Goal: Information Seeking & Learning: Learn about a topic

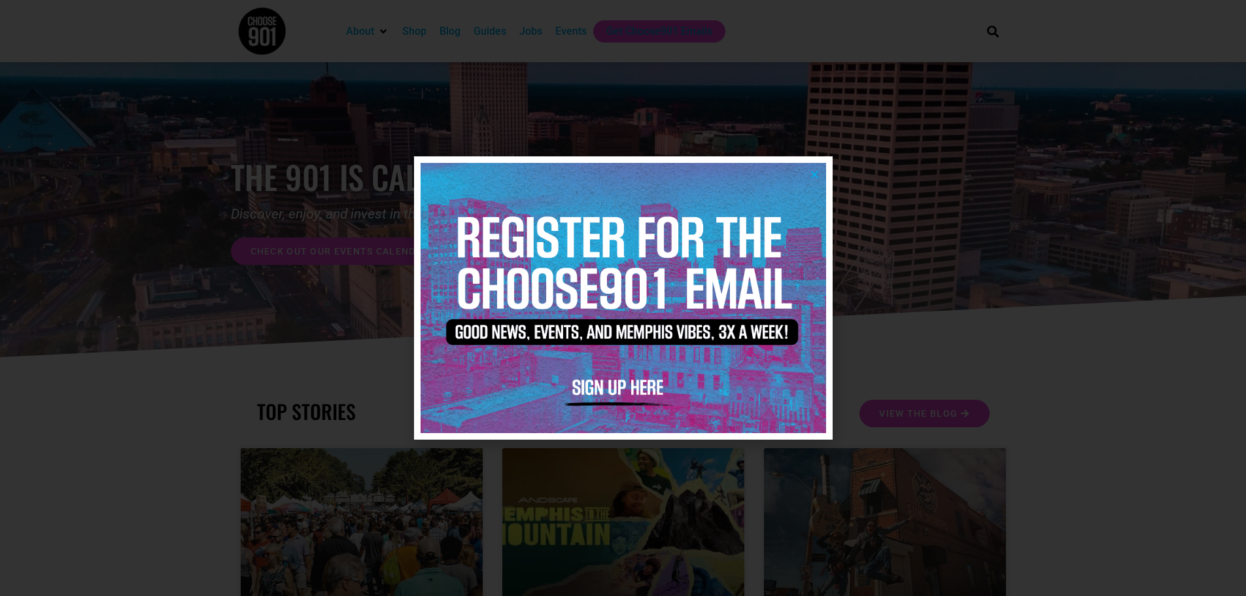
click at [538, 29] on div at bounding box center [623, 298] width 1246 height 596
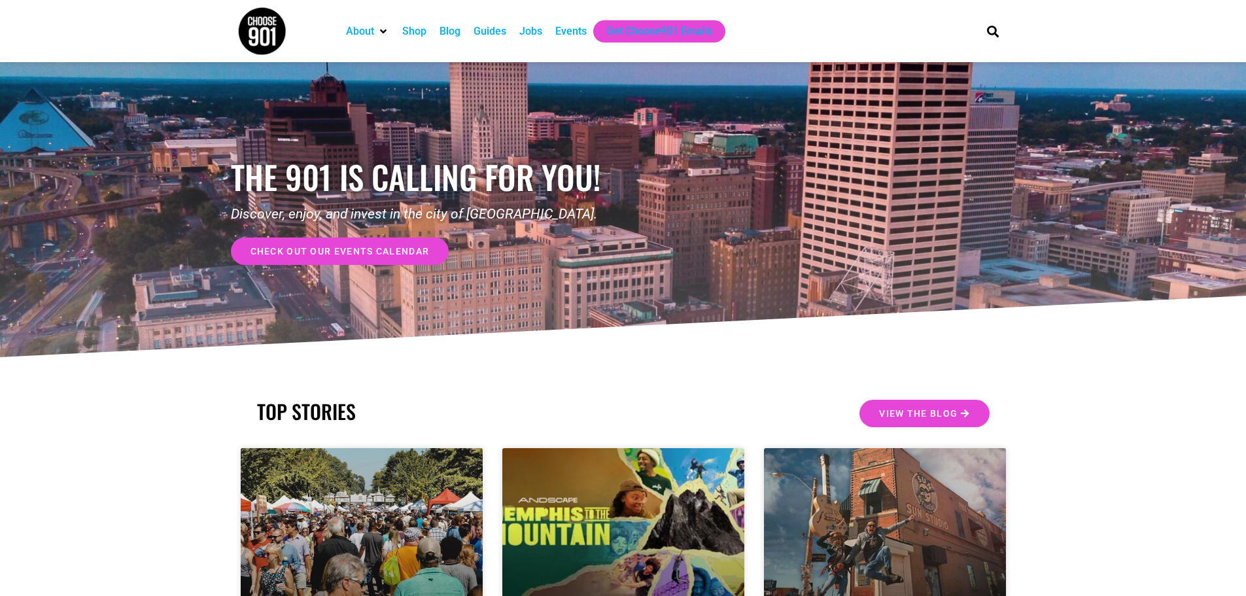
click at [523, 27] on div "Jobs" at bounding box center [530, 32] width 23 height 16
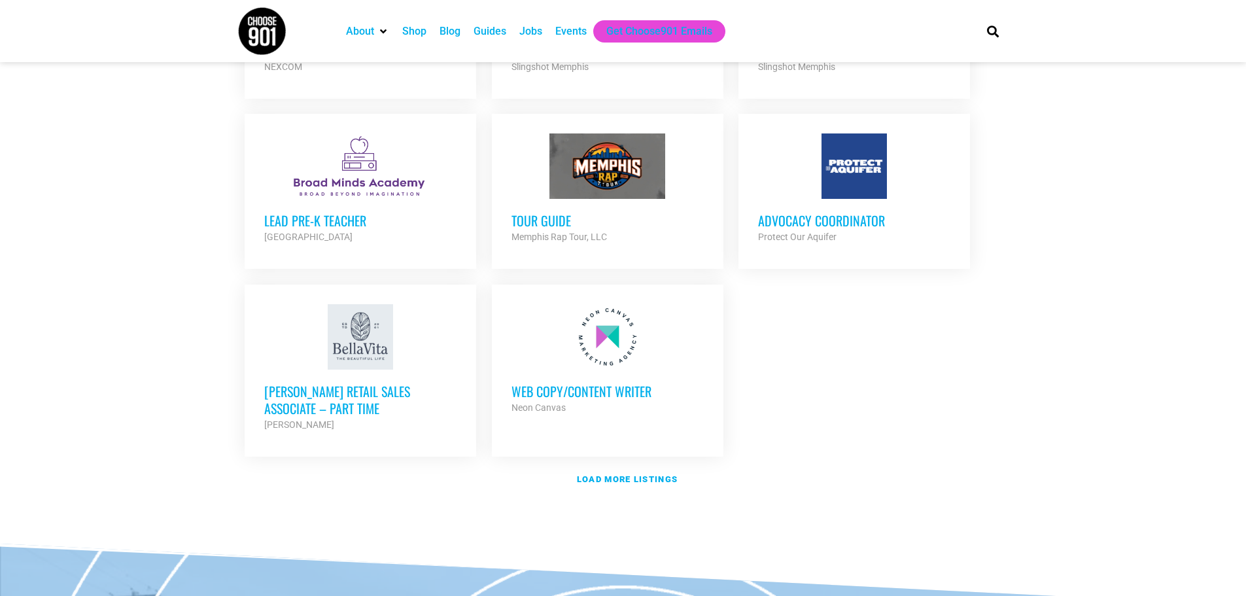
scroll to position [1439, 0]
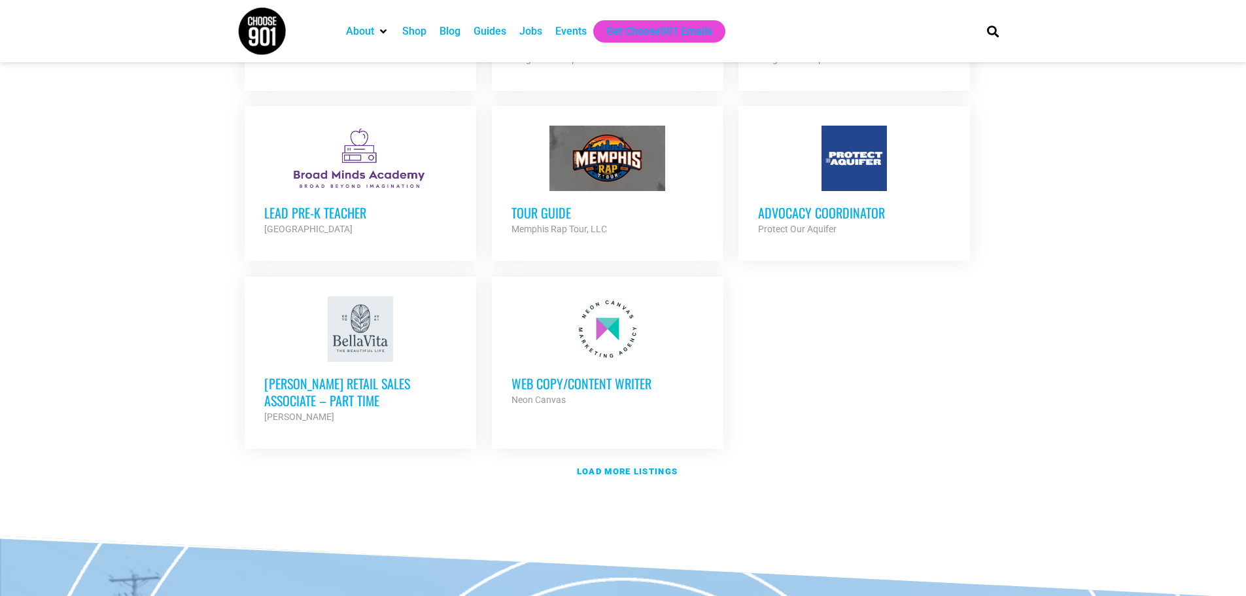
click at [605, 466] on strong "Load more listings" at bounding box center [627, 471] width 101 height 10
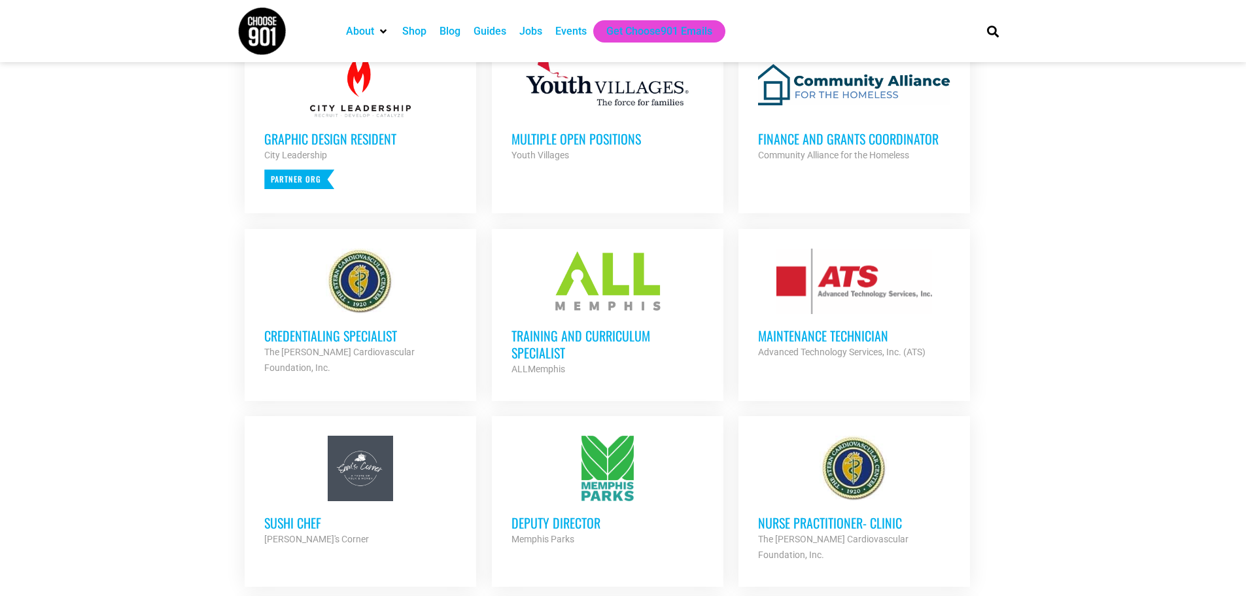
scroll to position [588, 0]
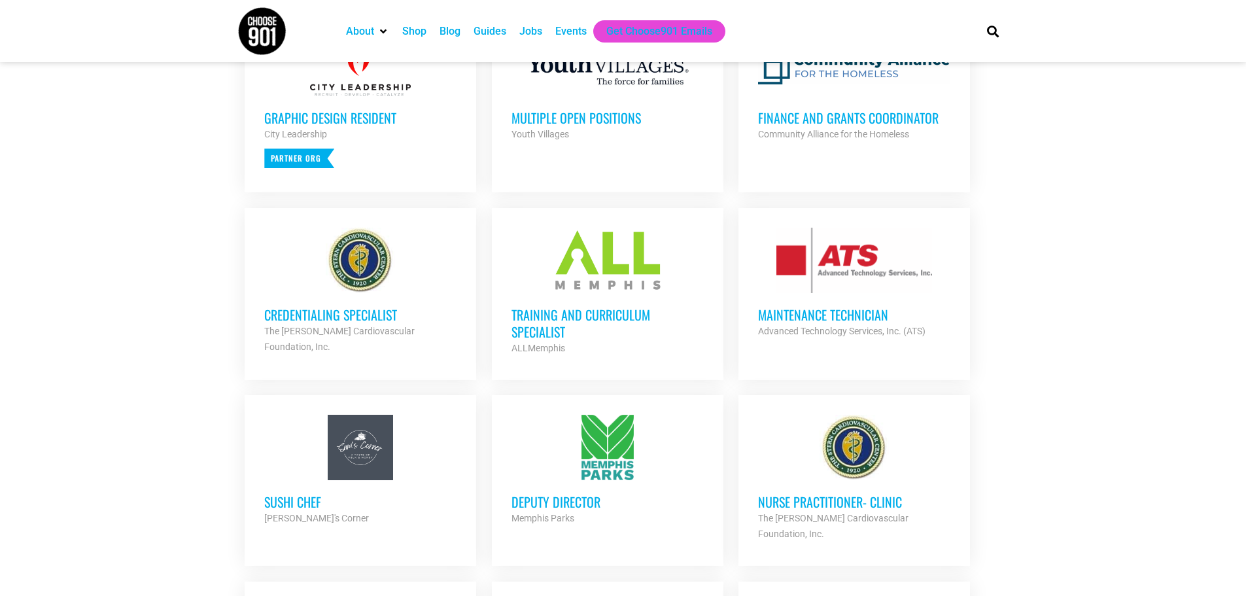
click at [627, 309] on h3 "Training and Curriculum Specialist" at bounding box center [607, 323] width 192 height 34
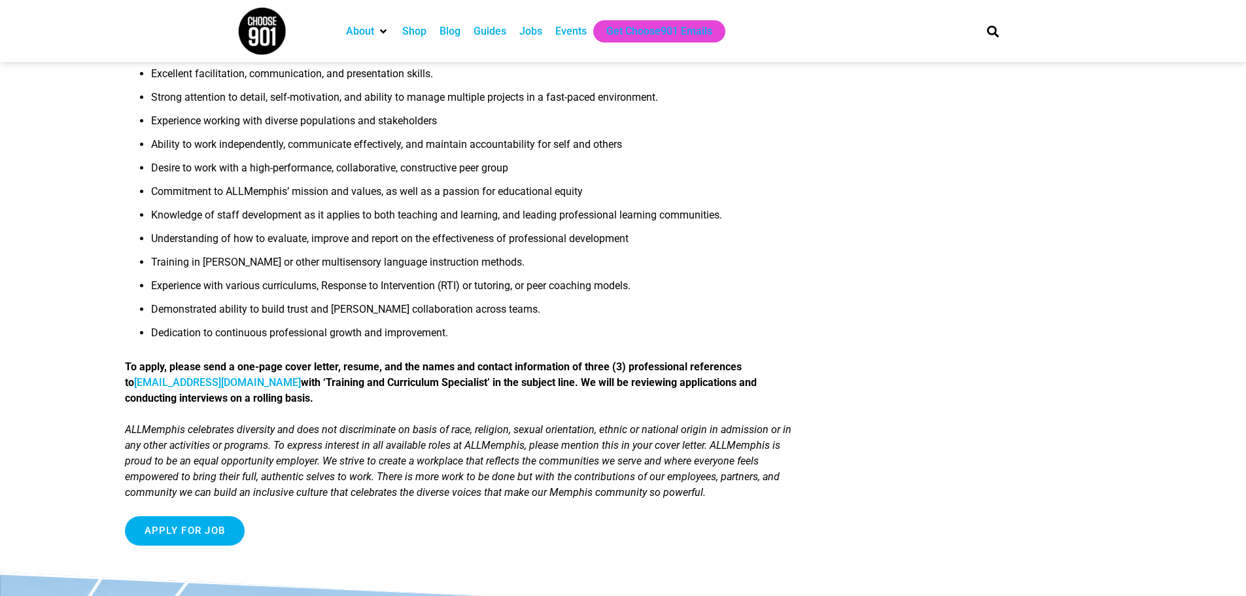
scroll to position [850, 0]
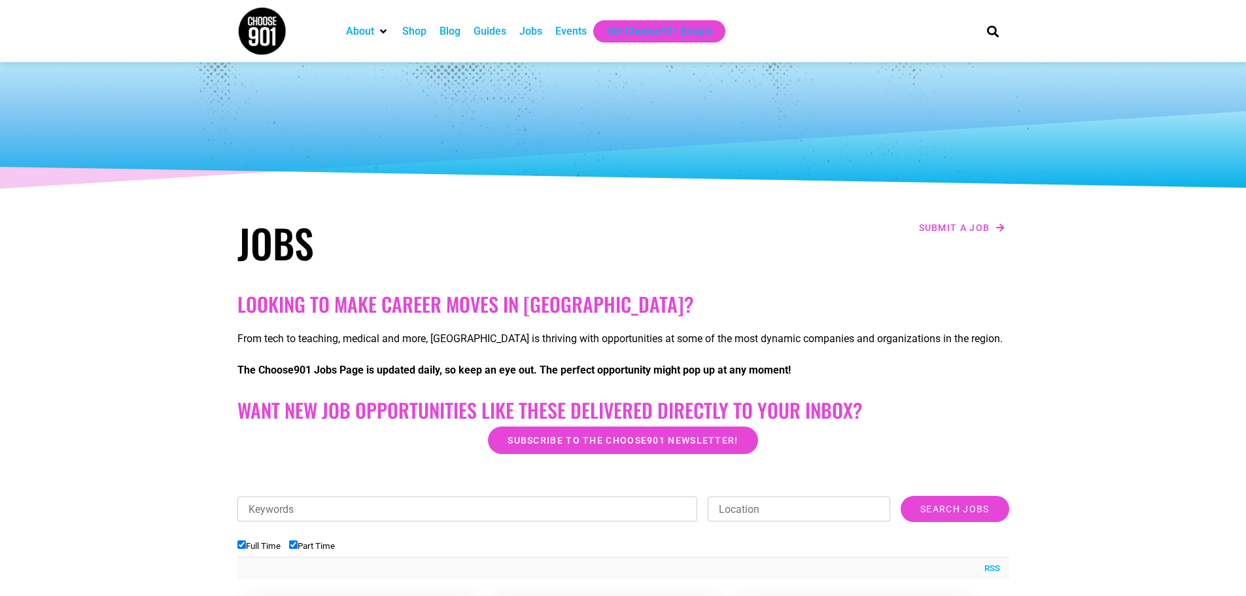
click at [534, 28] on div "Jobs" at bounding box center [530, 32] width 23 height 16
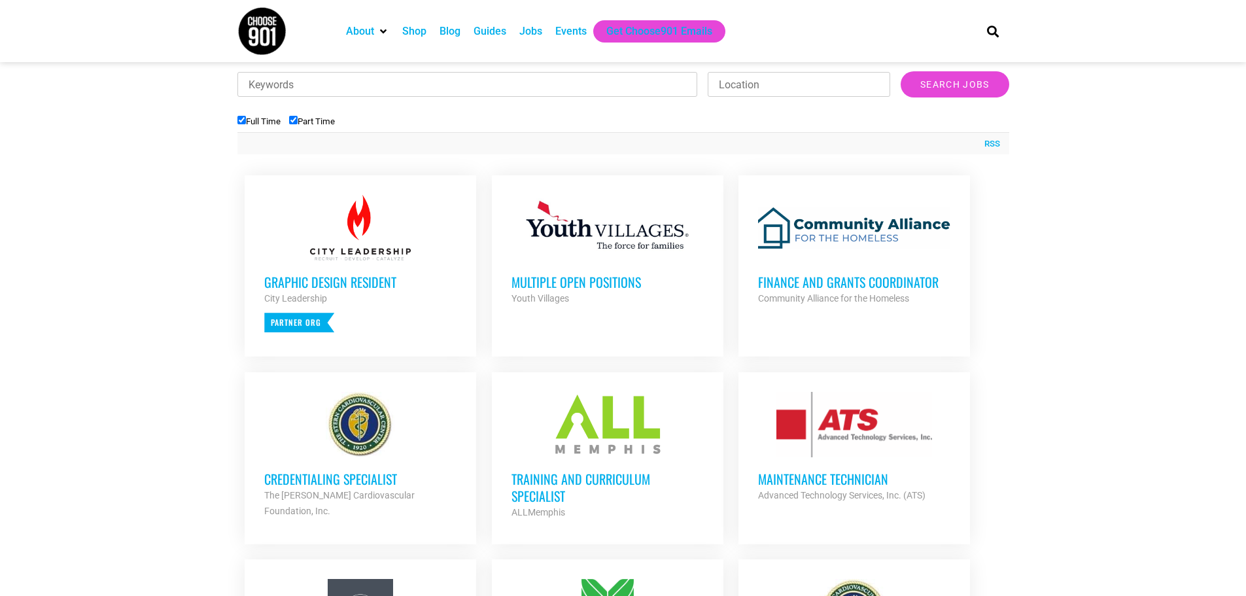
scroll to position [458, 0]
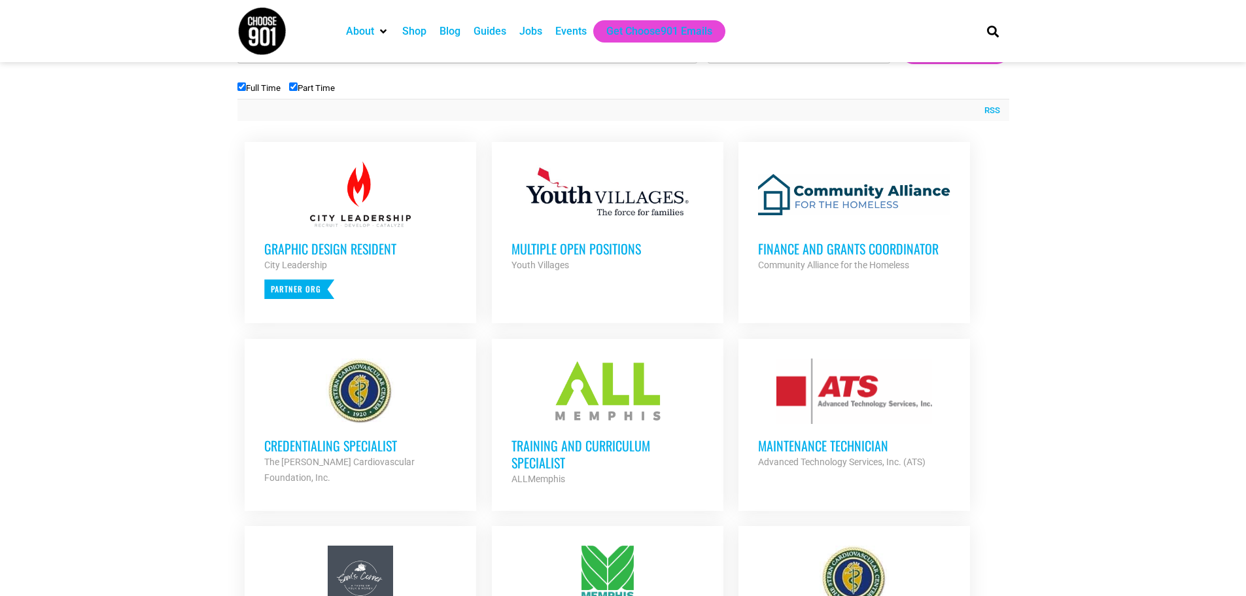
click at [292, 86] on input "Part Time" at bounding box center [293, 86] width 9 height 9
checkbox input "false"
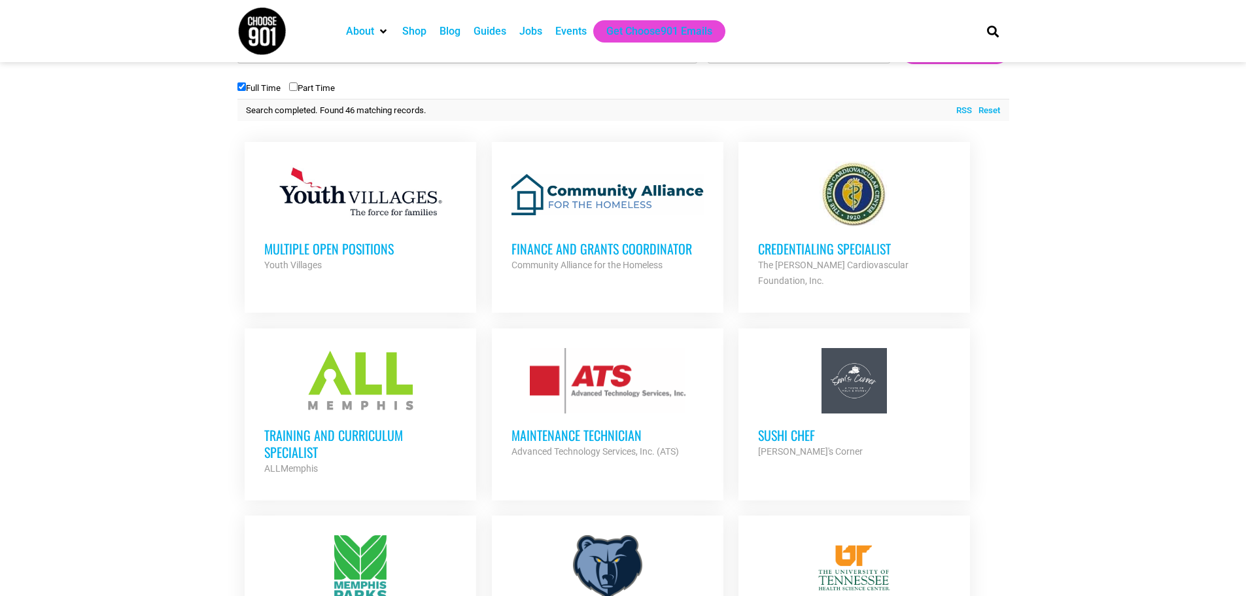
scroll to position [523, 0]
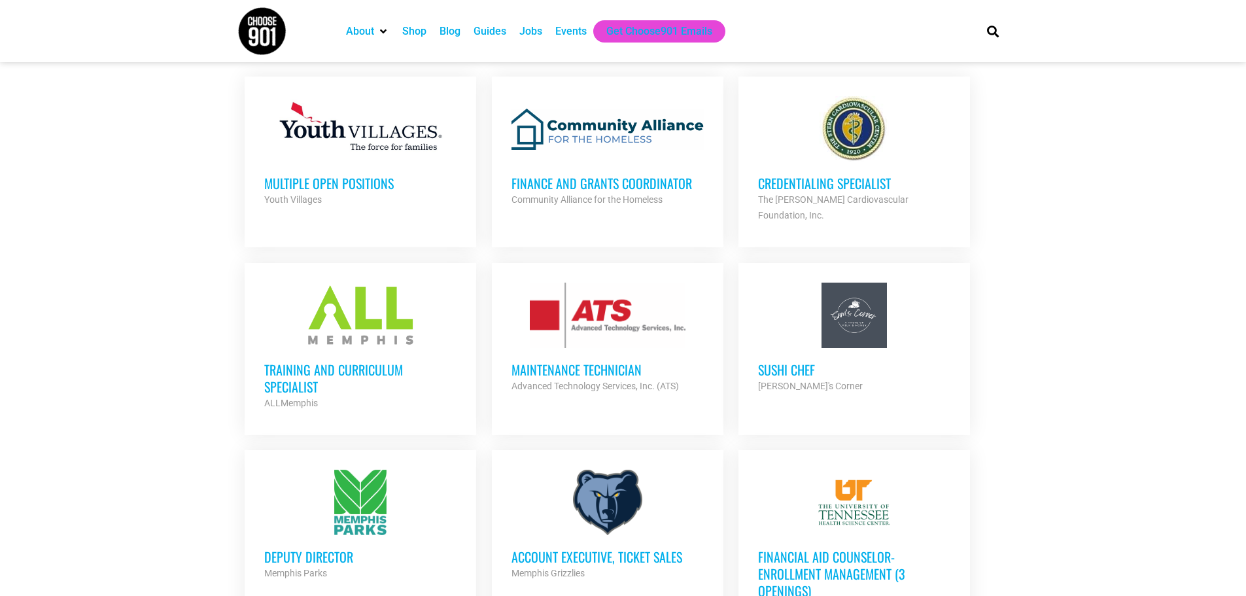
click at [347, 187] on h3 "Multiple Open Positions" at bounding box center [360, 183] width 192 height 17
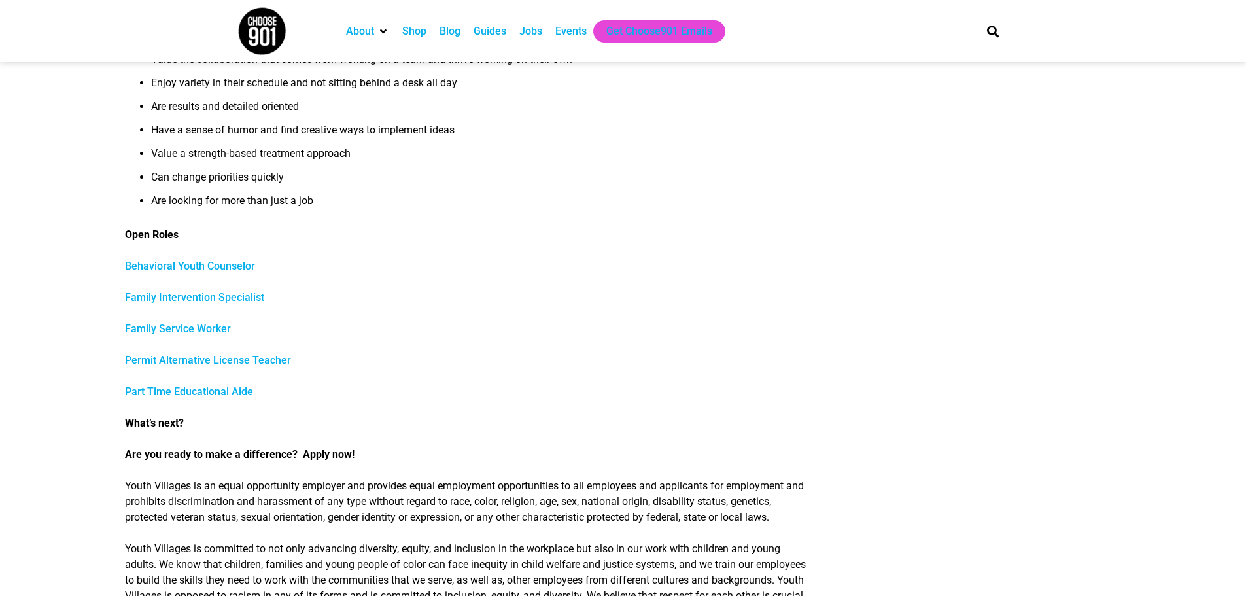
scroll to position [458, 0]
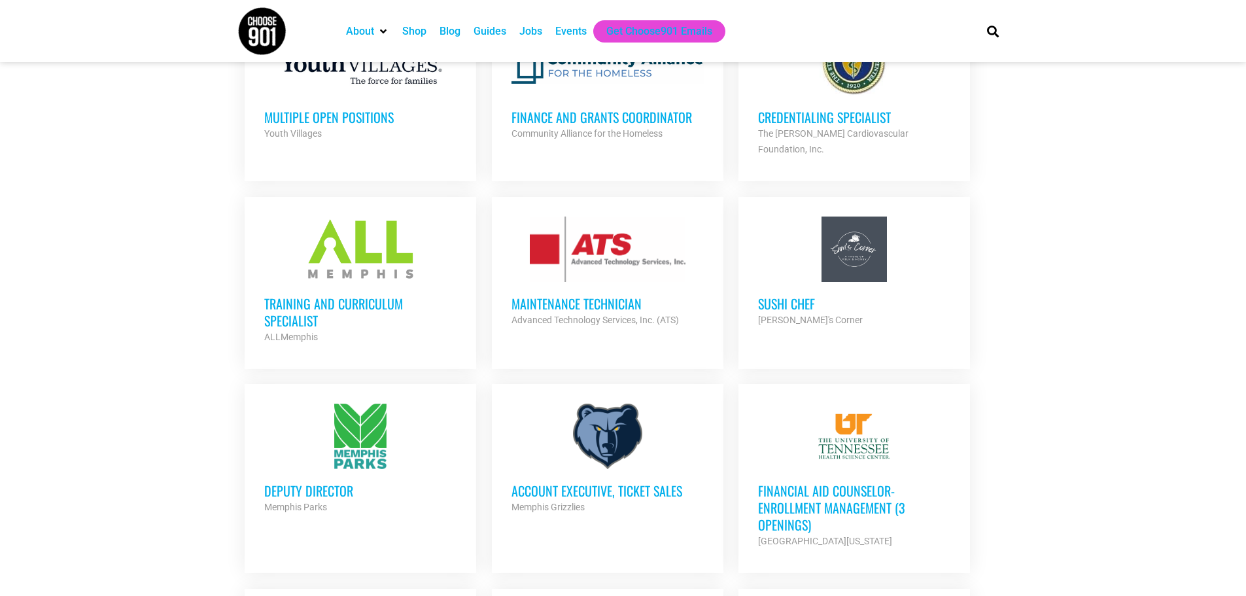
scroll to position [654, 0]
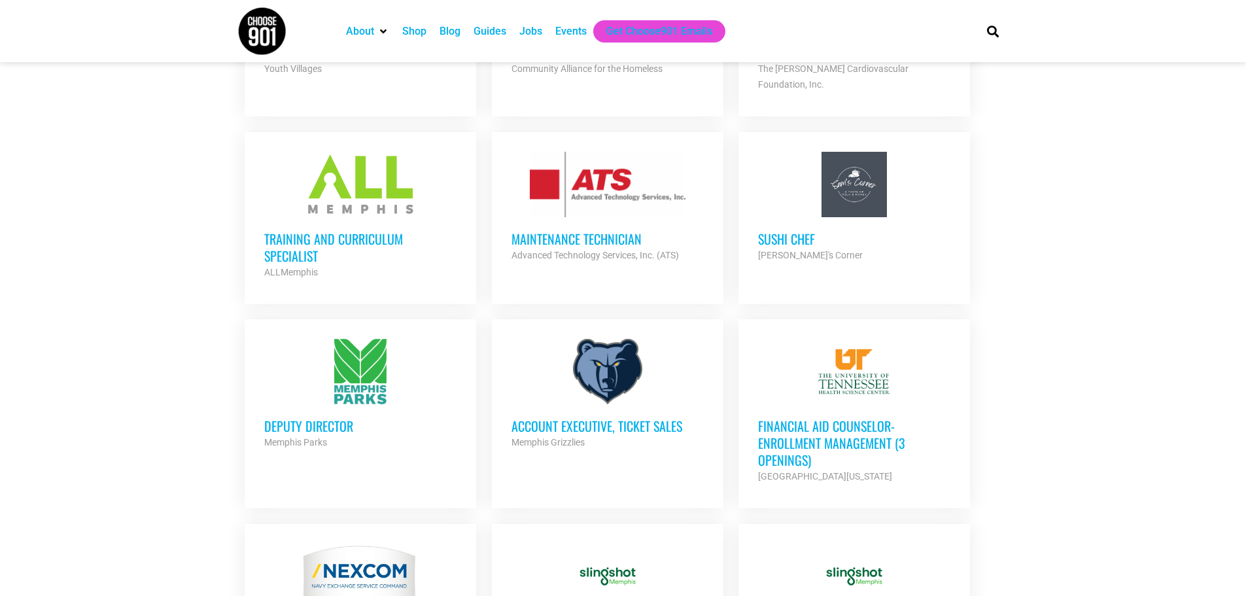
click at [303, 230] on h3 "Training and Curriculum Specialist" at bounding box center [360, 247] width 192 height 34
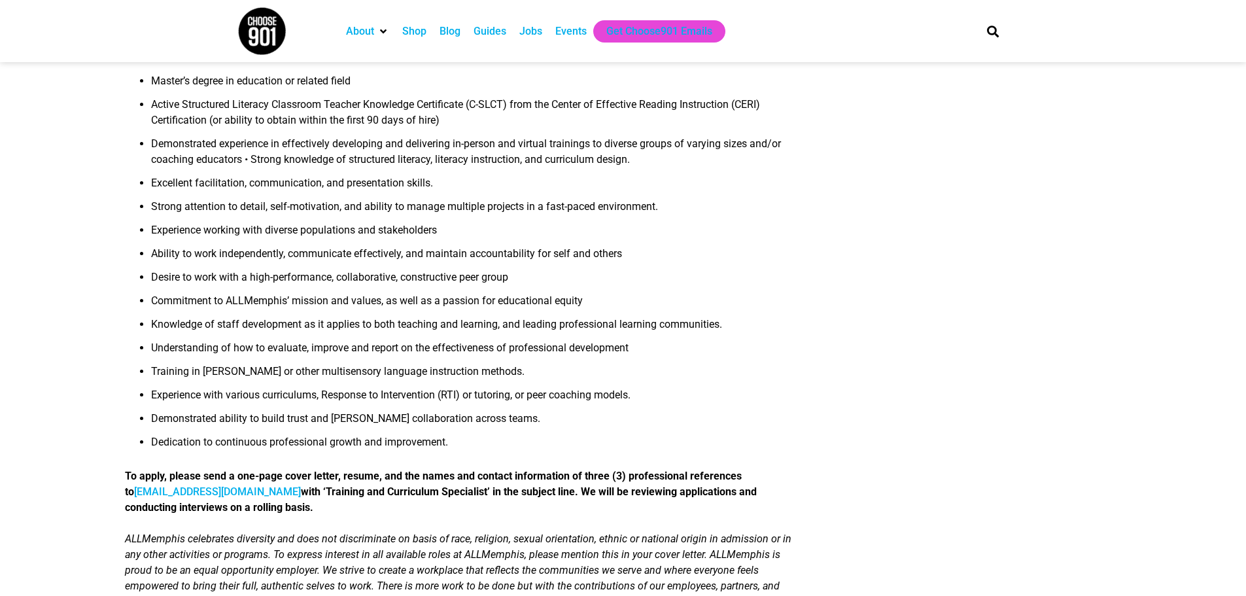
scroll to position [719, 0]
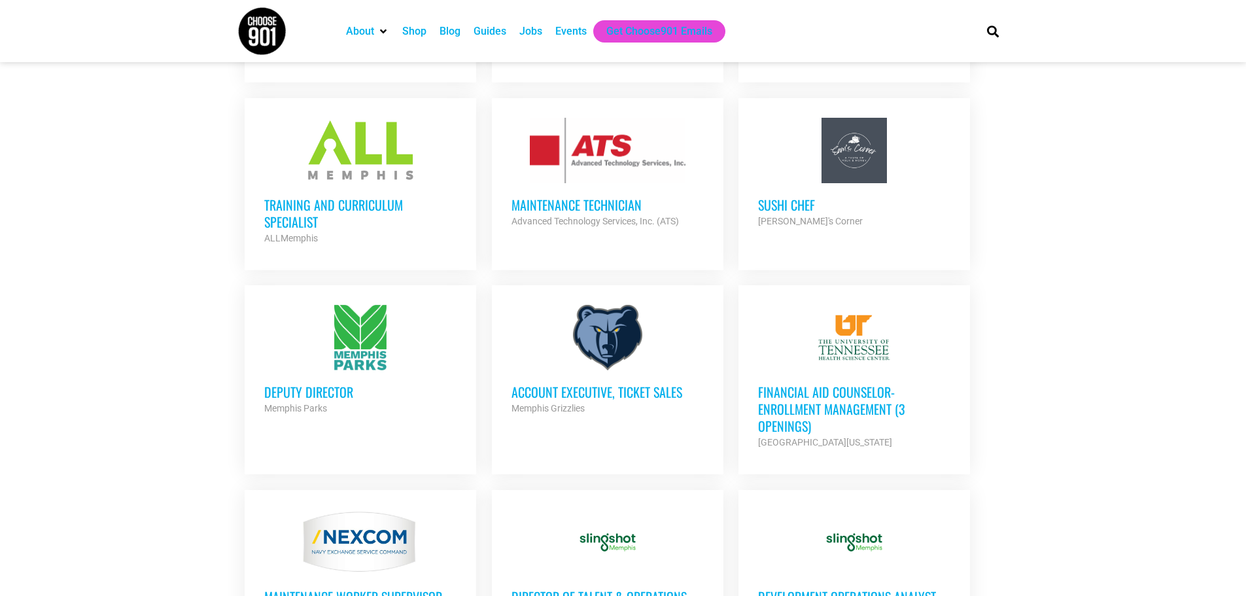
scroll to position [719, 0]
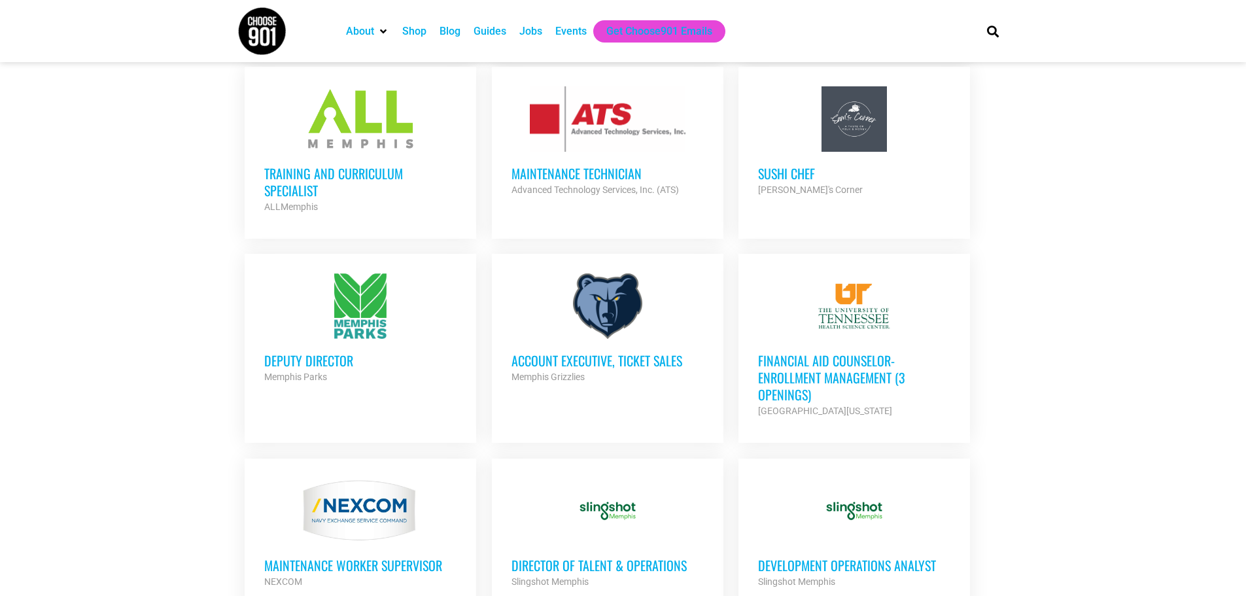
click at [333, 165] on h3 "Training and Curriculum Specialist" at bounding box center [360, 182] width 192 height 34
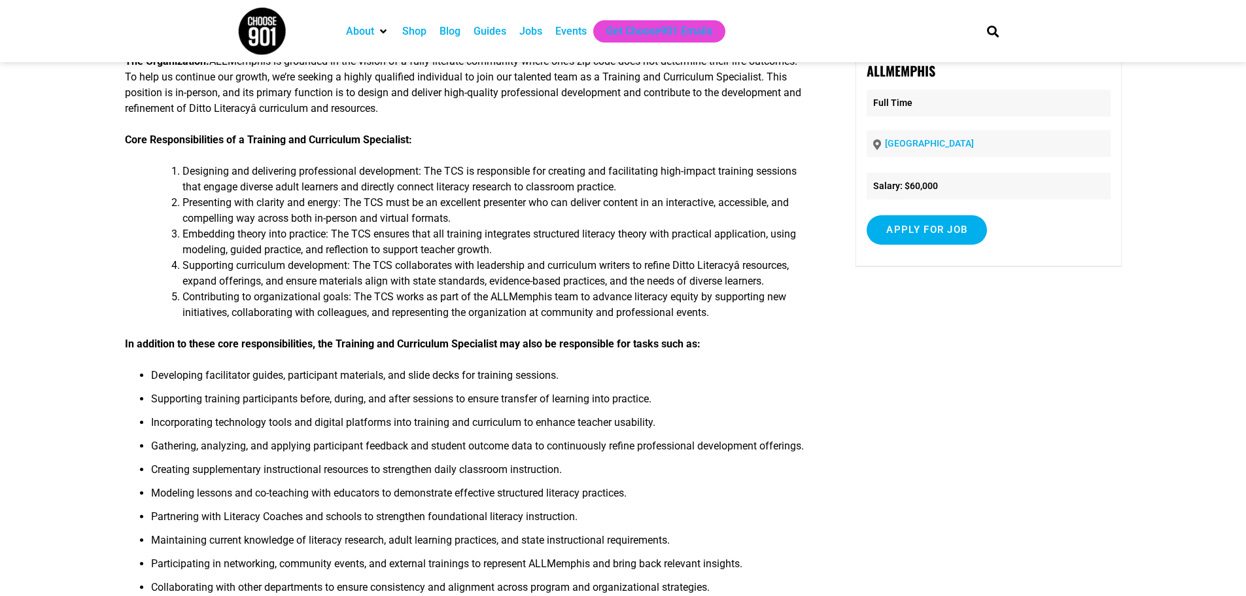
scroll to position [131, 0]
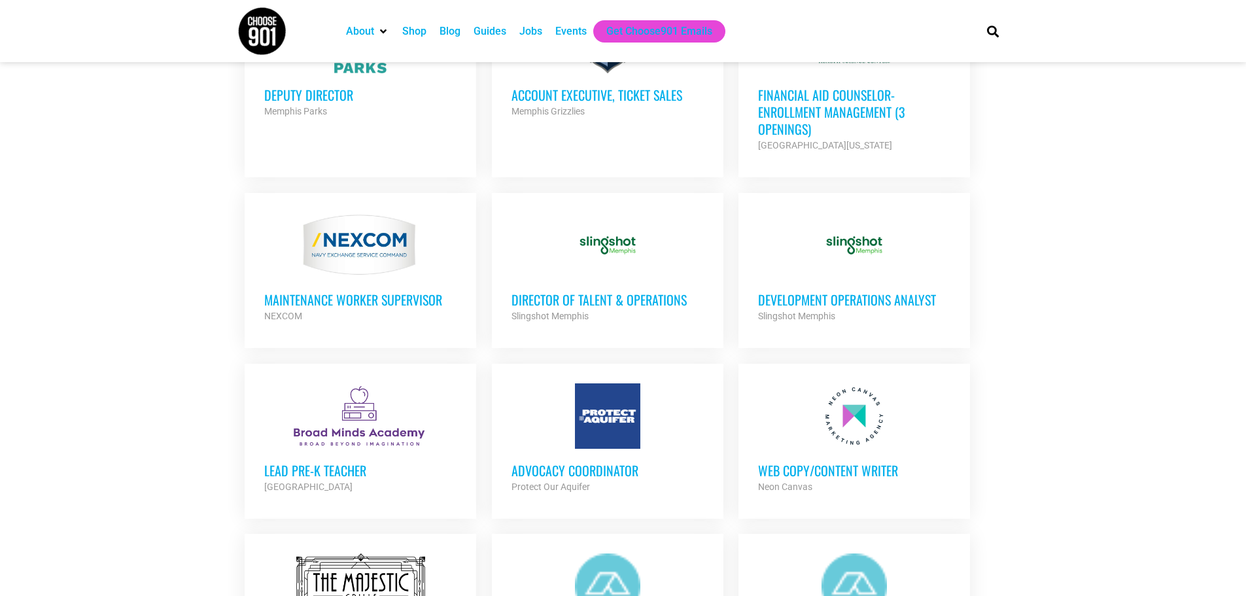
scroll to position [1046, 0]
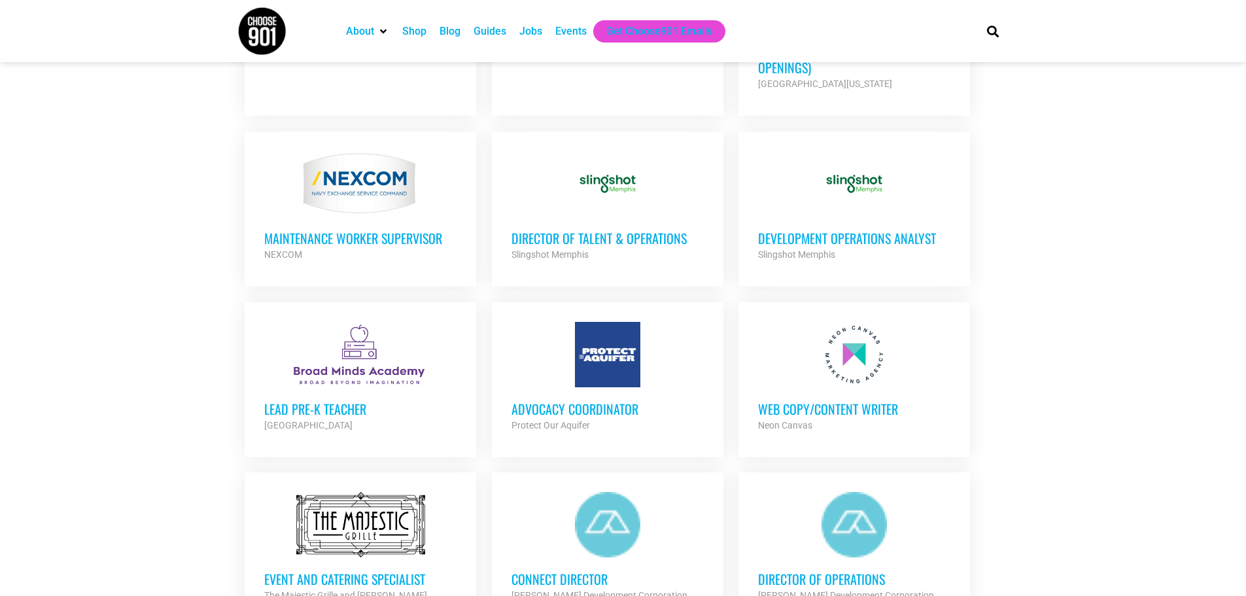
click at [558, 230] on h3 "Director of Talent & Operations" at bounding box center [607, 238] width 192 height 17
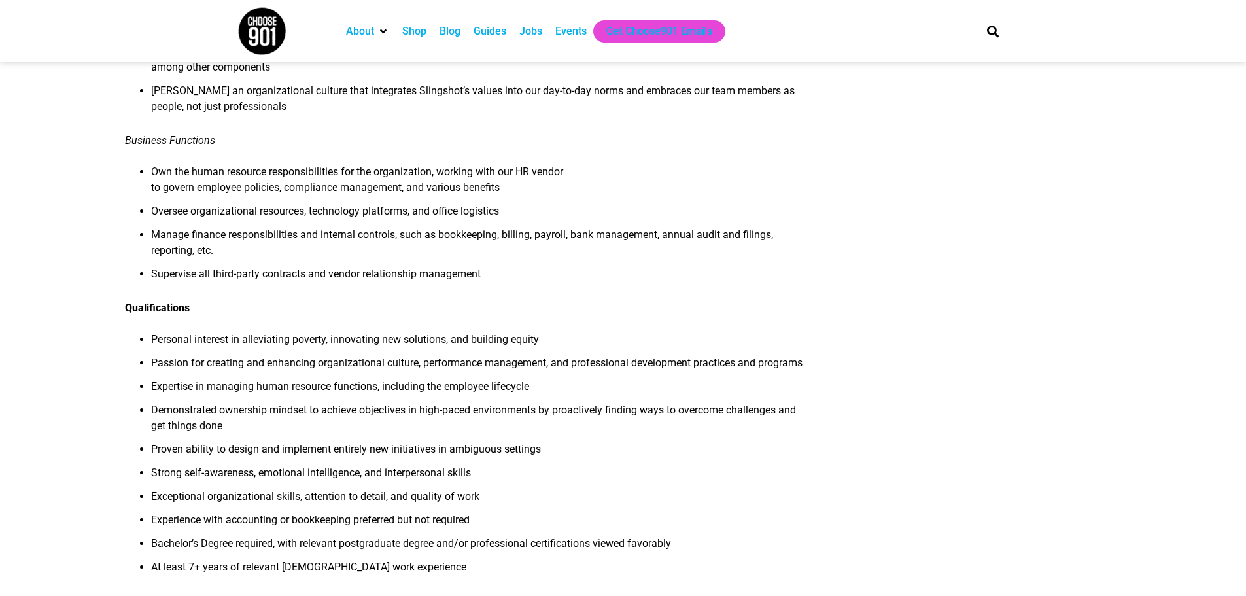
scroll to position [785, 0]
